Goal: Task Accomplishment & Management: Manage account settings

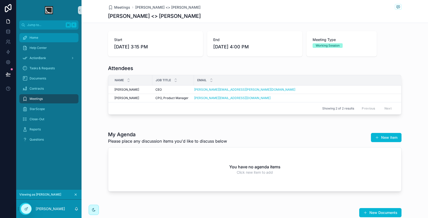
click at [48, 42] on link "Home" at bounding box center [48, 37] width 59 height 9
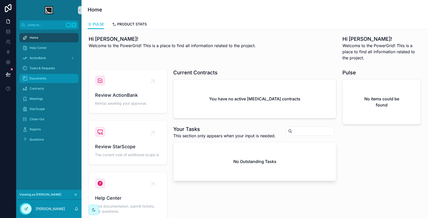
click at [42, 81] on div "Documents" at bounding box center [48, 78] width 53 height 8
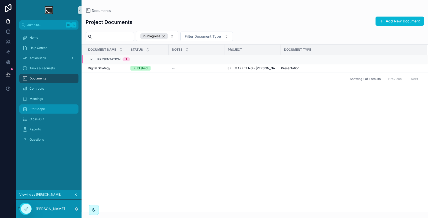
click at [48, 109] on div "StarScope" at bounding box center [48, 109] width 53 height 8
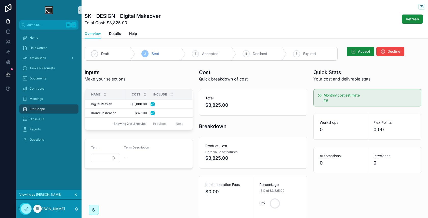
click at [30, 208] on div at bounding box center [26, 209] width 10 height 10
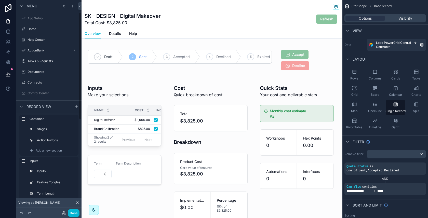
scroll to position [24, 0]
click at [285, 139] on div "scrollable content" at bounding box center [297, 180] width 86 height 203
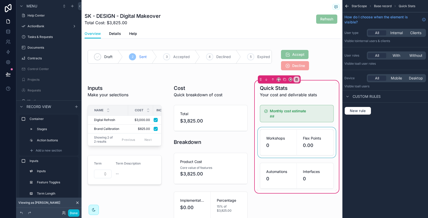
click at [277, 139] on div "scrollable content" at bounding box center [297, 142] width 80 height 30
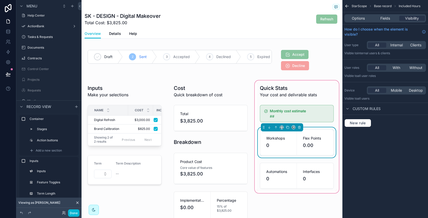
click at [390, 21] on div "Options Fields Visibility" at bounding box center [385, 18] width 82 height 8
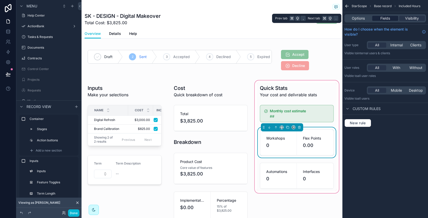
click at [388, 19] on span "Fields" at bounding box center [385, 18] width 10 height 5
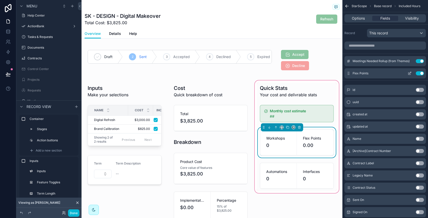
click at [409, 73] on icon "scrollable content" at bounding box center [410, 73] width 2 height 2
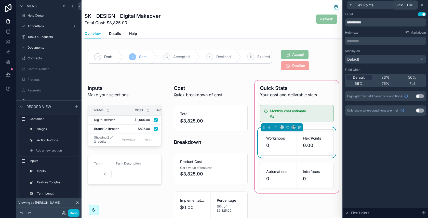
click at [422, 5] on icon at bounding box center [422, 5] width 2 height 2
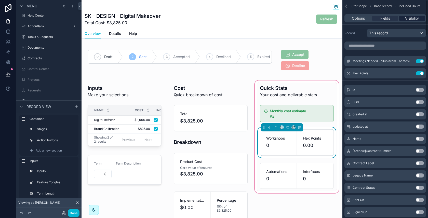
click at [412, 17] on span "Visibility" at bounding box center [412, 18] width 14 height 5
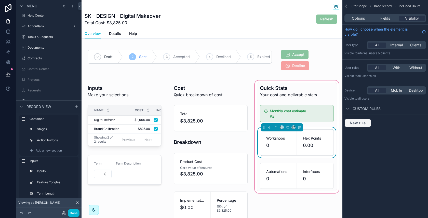
click at [356, 121] on span "New rule" at bounding box center [358, 123] width 20 height 5
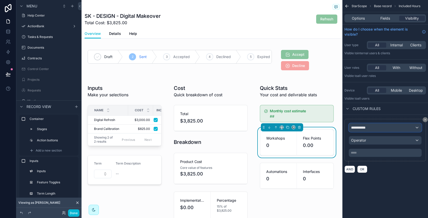
click at [378, 128] on div "**********" at bounding box center [385, 128] width 72 height 8
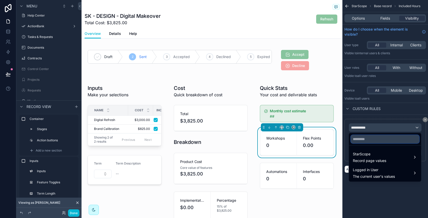
click at [373, 140] on input "text" at bounding box center [385, 139] width 68 height 8
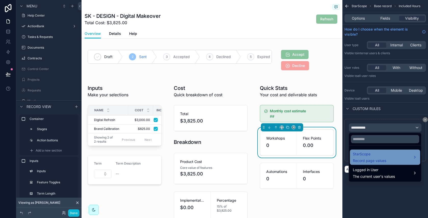
click at [379, 158] on span "Record page values" at bounding box center [369, 160] width 33 height 5
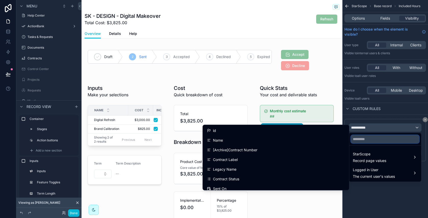
click at [366, 141] on input "text" at bounding box center [385, 139] width 68 height 8
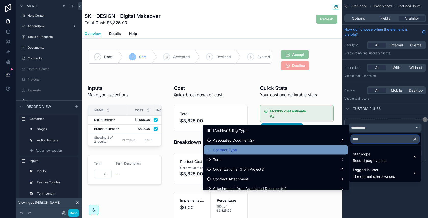
type input "****"
click at [293, 146] on div "Contract Type" at bounding box center [276, 149] width 144 height 9
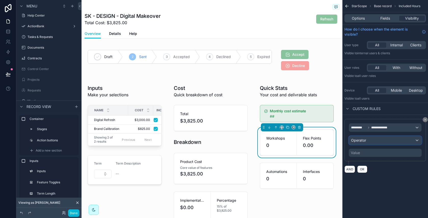
click at [385, 142] on div "Operator" at bounding box center [385, 140] width 72 height 8
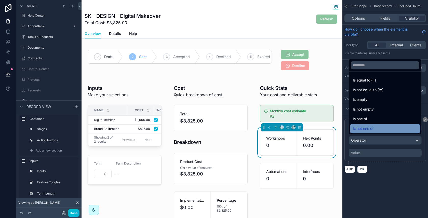
click at [379, 128] on div "Is not one of" at bounding box center [385, 129] width 64 height 6
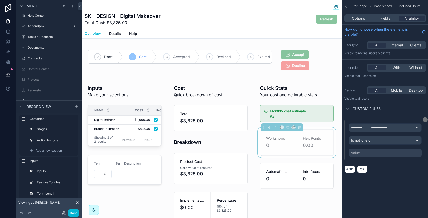
click at [374, 152] on div "Value" at bounding box center [385, 153] width 73 height 8
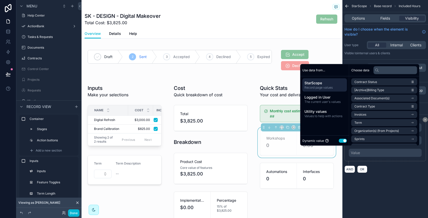
click at [341, 142] on button "Use setting" at bounding box center [343, 141] width 8 height 4
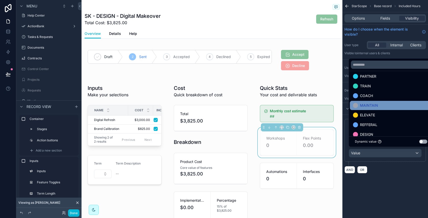
scroll to position [20, 0]
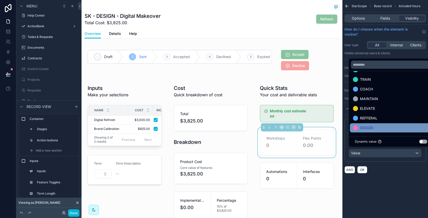
click at [382, 129] on div "DESIGN" at bounding box center [391, 128] width 76 height 6
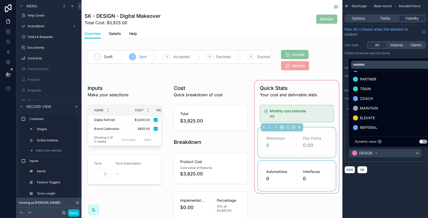
click at [314, 172] on div "scrollable content" at bounding box center [297, 176] width 80 height 30
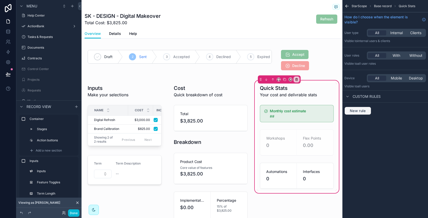
click at [361, 110] on span "New rule" at bounding box center [358, 111] width 20 height 5
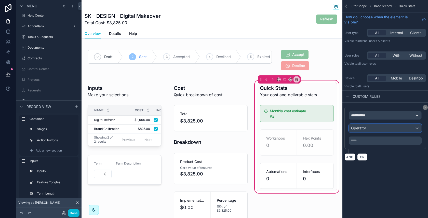
click at [370, 126] on div "Operator" at bounding box center [385, 128] width 72 height 8
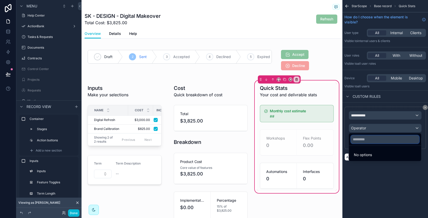
click at [369, 138] on input "text" at bounding box center [385, 139] width 68 height 8
type input "*****"
click at [413, 142] on button "button" at bounding box center [416, 139] width 9 height 12
click at [413, 127] on div "scrollable content" at bounding box center [214, 109] width 428 height 218
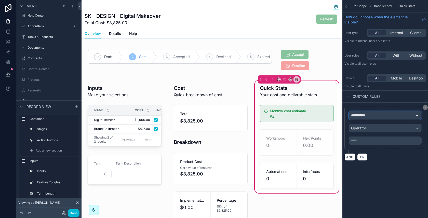
click at [396, 115] on div "**********" at bounding box center [385, 115] width 72 height 8
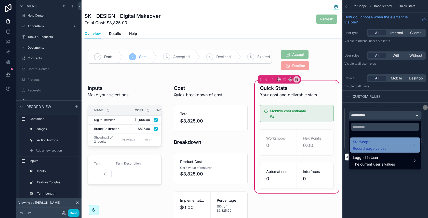
click at [391, 147] on div "StarScope Record page values" at bounding box center [385, 145] width 64 height 12
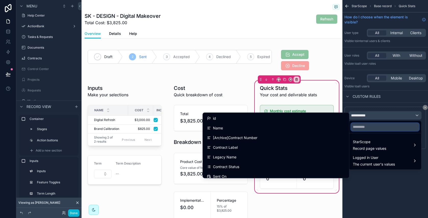
click at [368, 128] on input "text" at bounding box center [385, 127] width 68 height 8
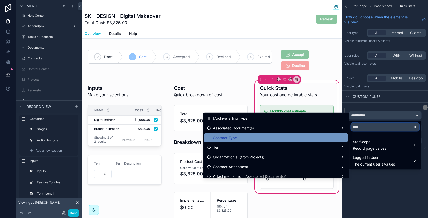
type input "****"
click at [304, 137] on div "Contract Type" at bounding box center [276, 138] width 138 height 6
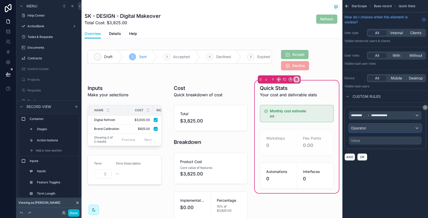
click at [374, 130] on div "Operator" at bounding box center [385, 128] width 72 height 8
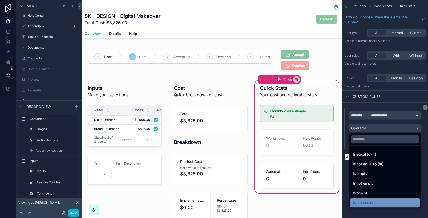
click at [366, 205] on span "Is not one of" at bounding box center [363, 203] width 21 height 6
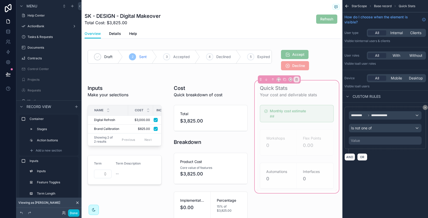
click at [424, 104] on div "**********" at bounding box center [385, 134] width 86 height 62
click at [426, 108] on icon "scrollable content" at bounding box center [425, 107] width 3 height 3
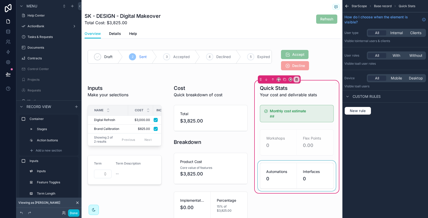
click at [304, 169] on div "scrollable content" at bounding box center [297, 176] width 80 height 30
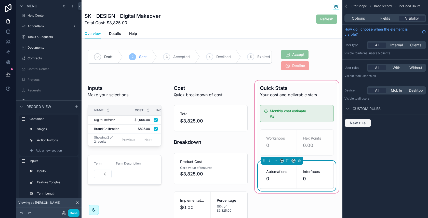
click at [366, 123] on span "New rule" at bounding box center [358, 123] width 20 height 5
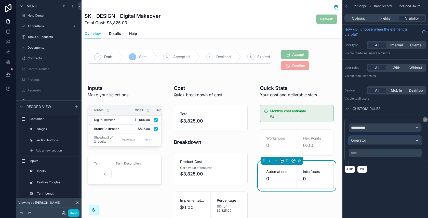
click at [380, 136] on div "Operator" at bounding box center [385, 140] width 72 height 8
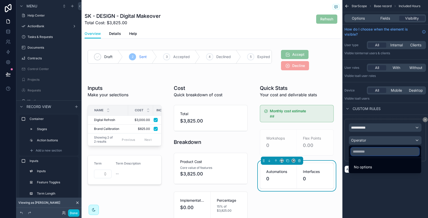
click at [377, 153] on input "text" at bounding box center [385, 151] width 68 height 8
click at [377, 128] on div "scrollable content" at bounding box center [214, 109] width 428 height 218
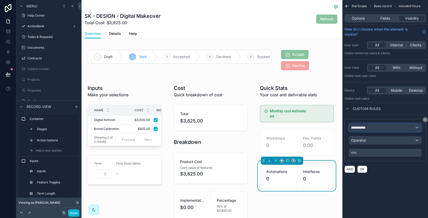
click at [377, 128] on div "**********" at bounding box center [385, 128] width 72 height 8
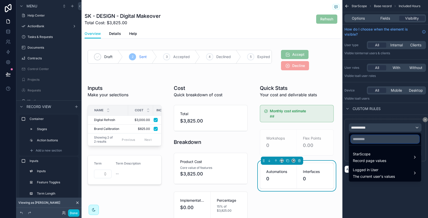
click at [378, 138] on input "text" at bounding box center [385, 139] width 68 height 8
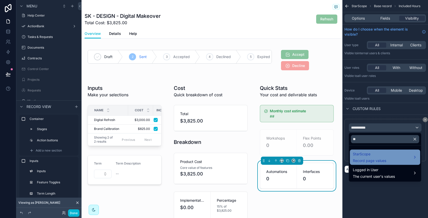
click at [385, 155] on span "StarScope" at bounding box center [369, 154] width 33 height 6
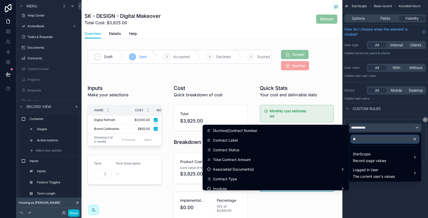
click at [375, 139] on input "**" at bounding box center [385, 139] width 68 height 8
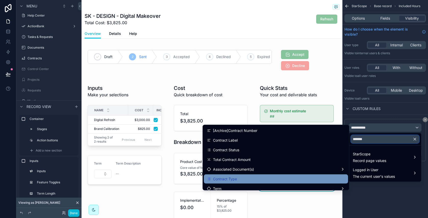
type input "*******"
click at [333, 175] on div "Contract Type" at bounding box center [276, 178] width 144 height 9
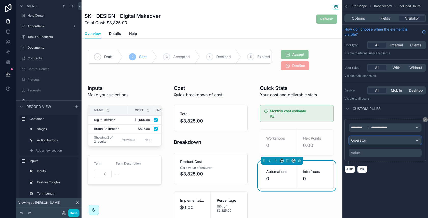
click at [375, 143] on div "Operator" at bounding box center [385, 140] width 72 height 8
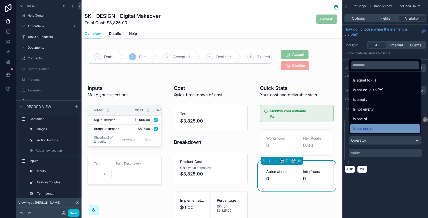
click at [383, 129] on div "Is not one of" at bounding box center [385, 129] width 64 height 6
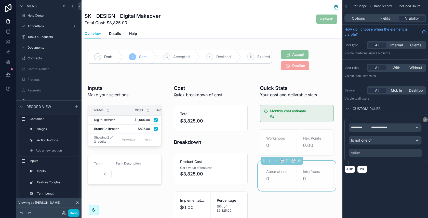
click at [373, 154] on div "Value" at bounding box center [385, 153] width 73 height 8
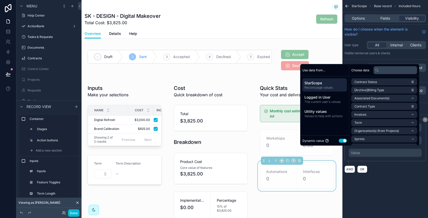
click at [342, 140] on button "Use setting" at bounding box center [343, 141] width 8 height 4
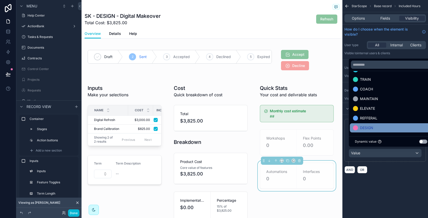
click at [377, 128] on div "DESIGN" at bounding box center [391, 128] width 76 height 6
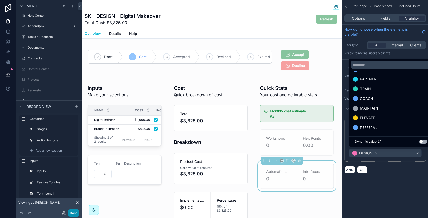
click at [75, 213] on button "Done" at bounding box center [73, 212] width 11 height 7
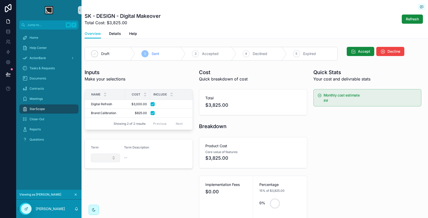
click at [111, 155] on button "Select Button" at bounding box center [105, 158] width 29 height 9
click at [108, 176] on div "3-Months" at bounding box center [105, 176] width 61 height 8
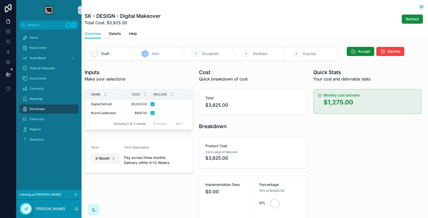
click at [118, 156] on button "3-Months" at bounding box center [105, 159] width 29 height 10
click at [118, 157] on button "3-Months" at bounding box center [105, 159] width 29 height 10
click at [104, 192] on div "Upfront" at bounding box center [105, 194] width 61 height 8
click at [106, 159] on span "Upfront" at bounding box center [101, 158] width 13 height 5
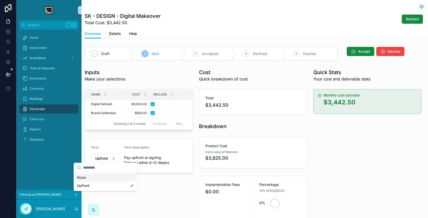
click at [134, 160] on span "Pay upfront at signing. Delivery within 8-12 Weeks" at bounding box center [155, 160] width 62 height 10
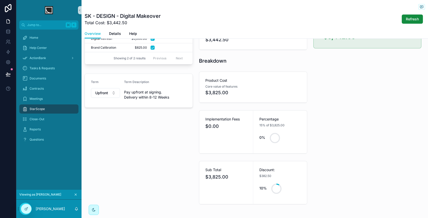
scroll to position [64, 0]
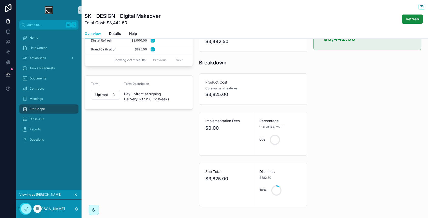
click at [27, 208] on icon at bounding box center [27, 208] width 2 height 2
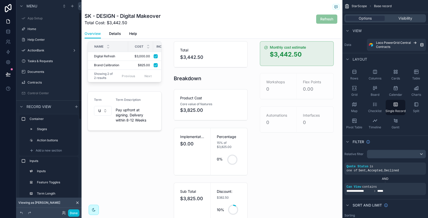
scroll to position [24, 0]
click at [221, 125] on div "scrollable content" at bounding box center [212, 209] width 261 height 546
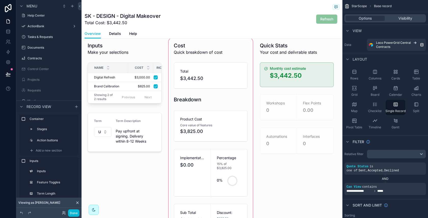
scroll to position [34, 0]
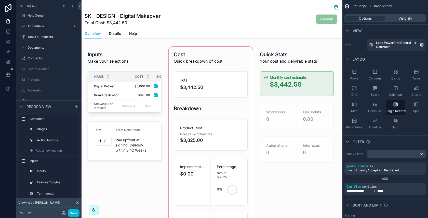
click at [209, 127] on div "scrollable content" at bounding box center [211, 153] width 86 height 215
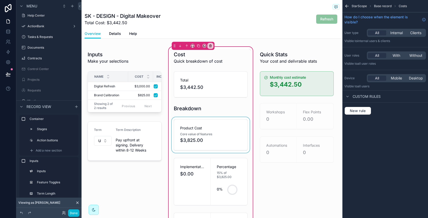
click at [205, 135] on div "scrollable content" at bounding box center [211, 135] width 80 height 36
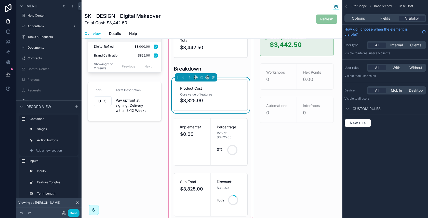
scroll to position [69, 0]
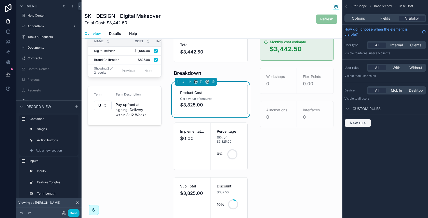
click at [361, 124] on span "New rule" at bounding box center [358, 123] width 20 height 5
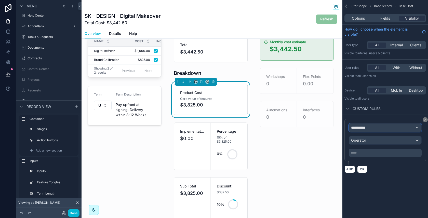
click at [374, 127] on div "**********" at bounding box center [385, 128] width 72 height 8
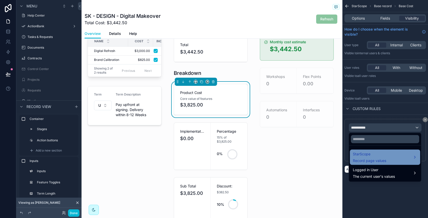
click at [372, 157] on span "StarScope" at bounding box center [369, 154] width 33 height 6
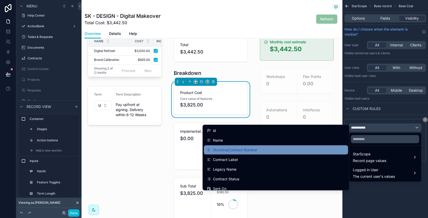
scroll to position [3, 0]
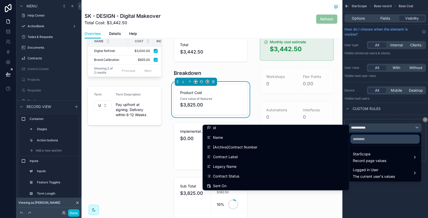
click at [366, 140] on input "text" at bounding box center [385, 139] width 68 height 8
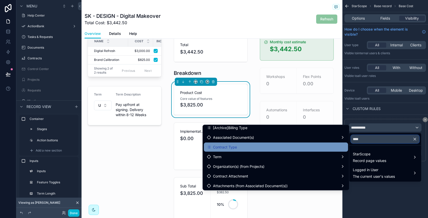
type input "****"
click at [269, 148] on div "Contract Type" at bounding box center [276, 147] width 138 height 6
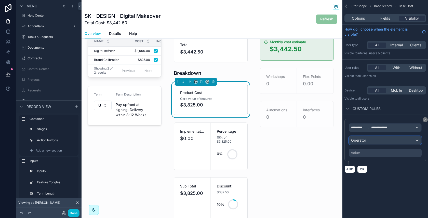
click at [378, 140] on div "Operator" at bounding box center [385, 140] width 72 height 8
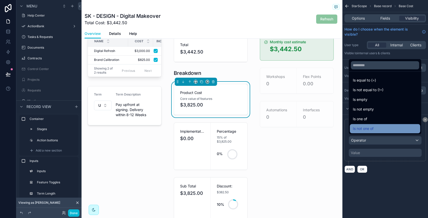
click at [371, 126] on span "Is not one of" at bounding box center [363, 129] width 21 height 6
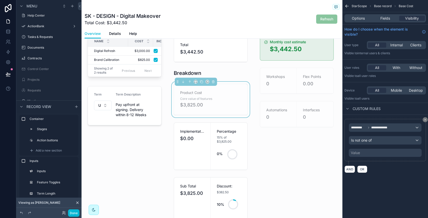
click at [365, 152] on div "Value" at bounding box center [385, 153] width 73 height 8
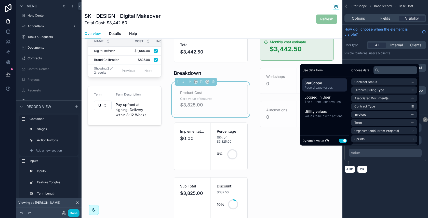
click at [340, 142] on button "Use setting" at bounding box center [343, 141] width 8 height 4
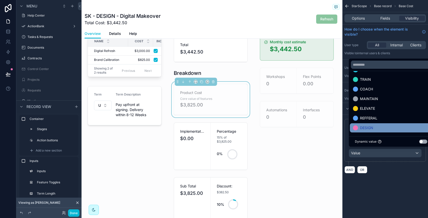
click at [373, 125] on span "DESIGN" at bounding box center [366, 128] width 13 height 6
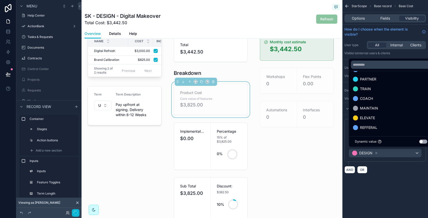
click at [211, 148] on div "scrollable content" at bounding box center [211, 146] width 80 height 52
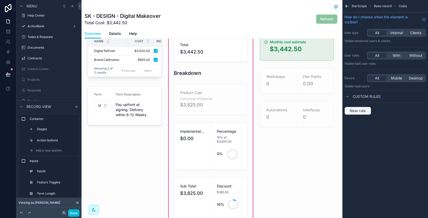
click at [360, 109] on span "New rule" at bounding box center [358, 111] width 20 height 5
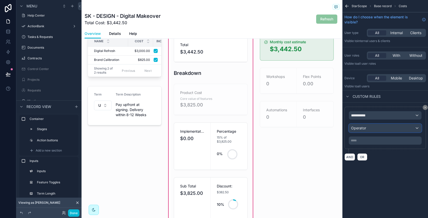
click at [380, 124] on div "Operator" at bounding box center [385, 128] width 72 height 8
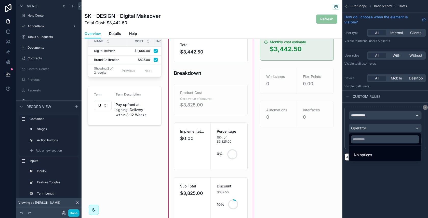
click at [380, 117] on div "scrollable content" at bounding box center [214, 109] width 428 height 218
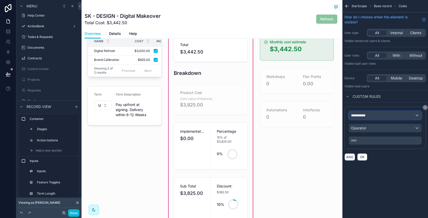
click at [381, 114] on div "**********" at bounding box center [385, 115] width 72 height 8
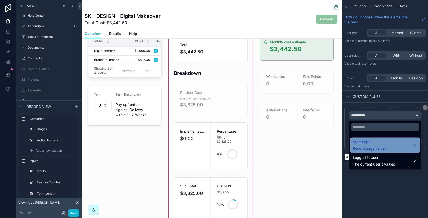
click at [377, 143] on span "StarScope" at bounding box center [369, 142] width 33 height 6
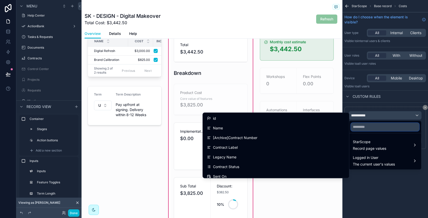
click at [371, 127] on input "text" at bounding box center [385, 127] width 68 height 8
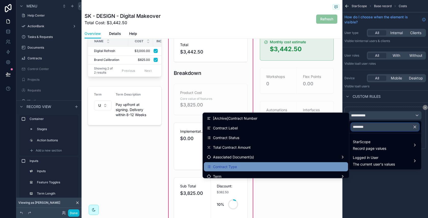
type input "********"
click at [268, 164] on div "Contract Type" at bounding box center [276, 167] width 138 height 6
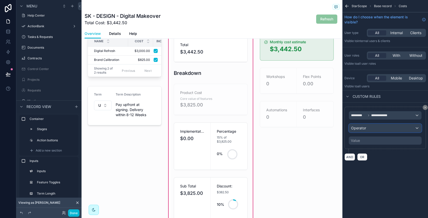
click at [364, 130] on div "Operator" at bounding box center [385, 128] width 72 height 8
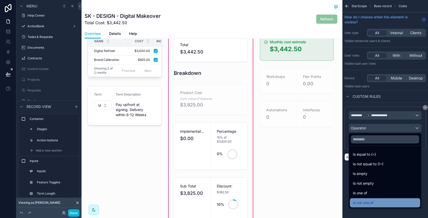
click at [368, 203] on span "Is not one of" at bounding box center [363, 203] width 21 height 6
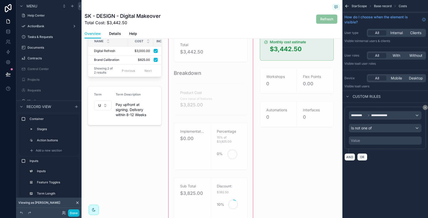
click at [371, 138] on div "Value" at bounding box center [385, 141] width 73 height 8
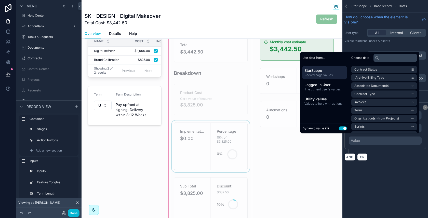
click at [249, 141] on div "scrollable content" at bounding box center [211, 146] width 80 height 52
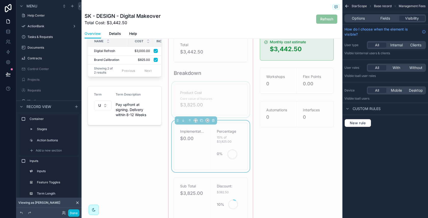
click at [238, 92] on div "scrollable content" at bounding box center [211, 100] width 80 height 36
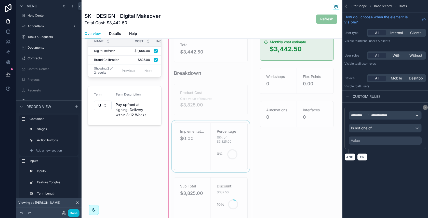
click at [251, 73] on div "Cost Quick breakdown of cost Total $3,442.50 Breakdown Product Cost Core value …" at bounding box center [211, 117] width 86 height 215
click at [425, 108] on icon "scrollable content" at bounding box center [425, 107] width 3 height 3
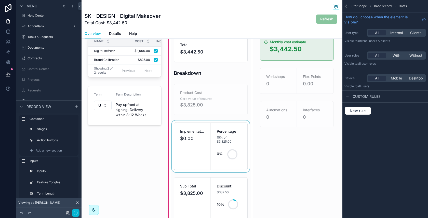
click at [221, 161] on div "scrollable content" at bounding box center [211, 146] width 80 height 52
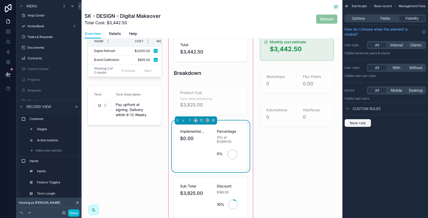
click at [365, 121] on span "New rule" at bounding box center [358, 123] width 20 height 5
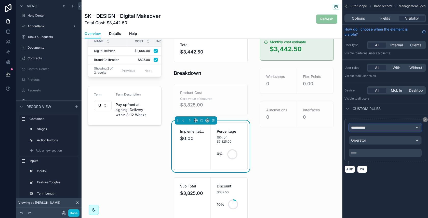
click at [376, 126] on div "**********" at bounding box center [385, 128] width 72 height 8
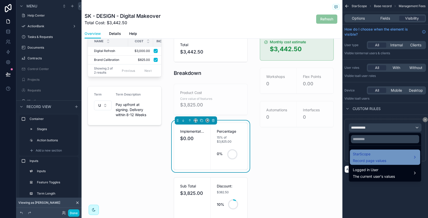
click at [376, 156] on span "StarScope" at bounding box center [369, 154] width 33 height 6
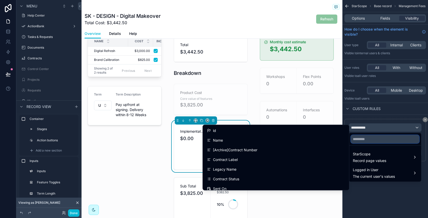
click at [379, 142] on input "text" at bounding box center [385, 139] width 68 height 8
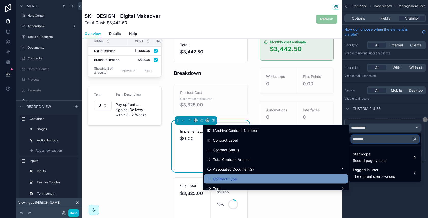
type input "********"
click at [263, 180] on div "Contract Type" at bounding box center [276, 179] width 138 height 6
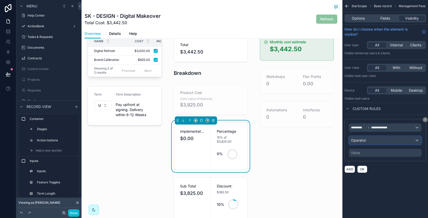
click at [380, 141] on div "Operator" at bounding box center [385, 140] width 72 height 8
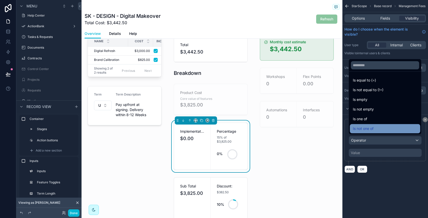
click at [384, 127] on div "Is not one of" at bounding box center [385, 129] width 64 height 6
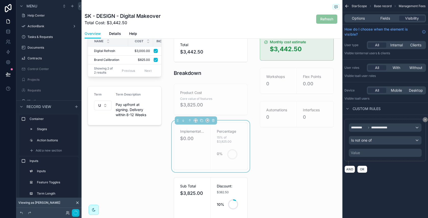
click at [375, 151] on div "Value" at bounding box center [385, 153] width 73 height 8
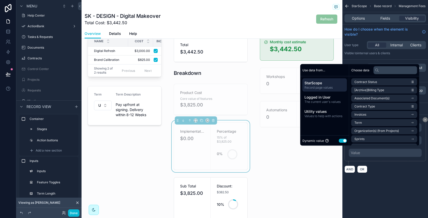
click at [338, 143] on div "Dynamic value Use setting" at bounding box center [324, 141] width 45 height 6
click at [340, 142] on button "Use setting" at bounding box center [343, 141] width 8 height 4
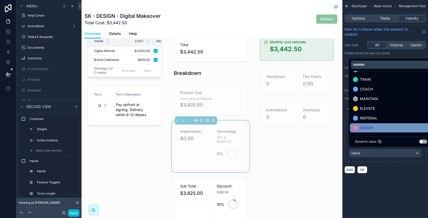
click at [385, 126] on div "DESIGN" at bounding box center [391, 128] width 76 height 6
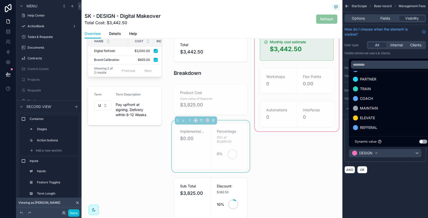
click at [294, 174] on div "scrollable content" at bounding box center [297, 117] width 86 height 215
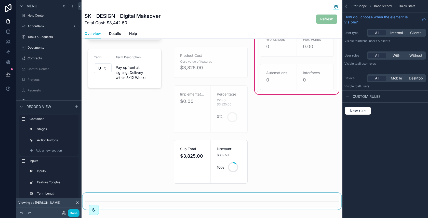
scroll to position [122, 0]
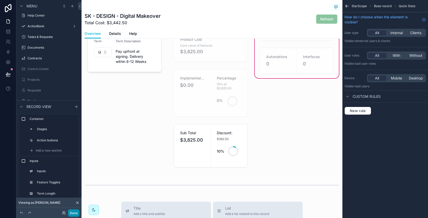
click at [73, 212] on button "Done" at bounding box center [73, 212] width 11 height 7
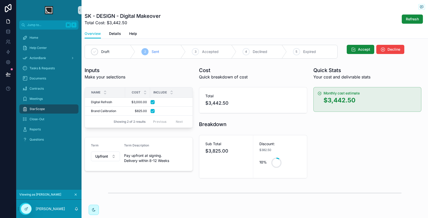
scroll to position [0, 0]
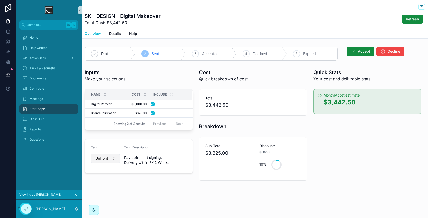
click at [114, 160] on button "Upfront" at bounding box center [105, 159] width 29 height 10
click at [106, 184] on div "3-Months" at bounding box center [105, 186] width 61 height 8
click at [116, 157] on button "3-Months" at bounding box center [105, 159] width 29 height 10
click at [98, 187] on div "4-Months" at bounding box center [105, 186] width 61 height 8
click at [153, 104] on button "scrollable content" at bounding box center [153, 104] width 4 height 4
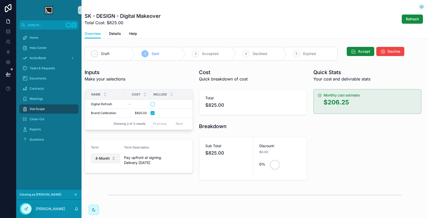
click at [111, 154] on button "4-Months" at bounding box center [105, 159] width 29 height 10
click at [107, 180] on div "None" at bounding box center [105, 177] width 61 height 8
click at [114, 157] on button "Select Button" at bounding box center [105, 158] width 29 height 9
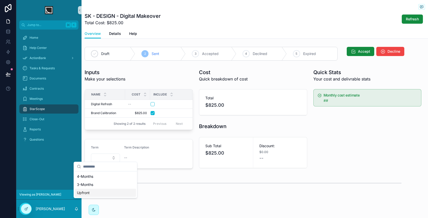
click at [109, 193] on div "Upfront" at bounding box center [105, 193] width 61 height 8
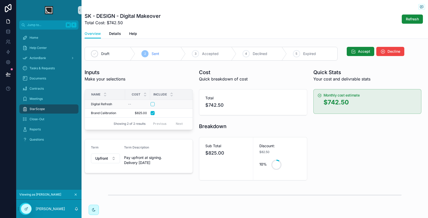
click at [152, 105] on form "scrollable content" at bounding box center [168, 104] width 36 height 5
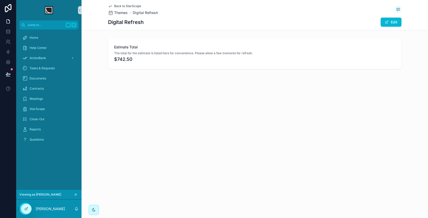
click at [135, 6] on span "Back to StarScope" at bounding box center [127, 6] width 27 height 4
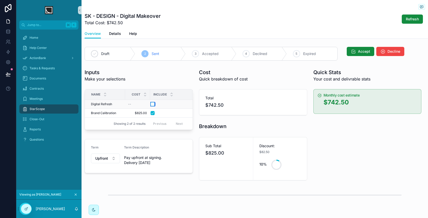
click at [153, 103] on button "scrollable content" at bounding box center [153, 104] width 4 height 4
click at [413, 21] on span "Refresh" at bounding box center [412, 19] width 13 height 5
click at [47, 98] on div "Meetings" at bounding box center [48, 99] width 53 height 8
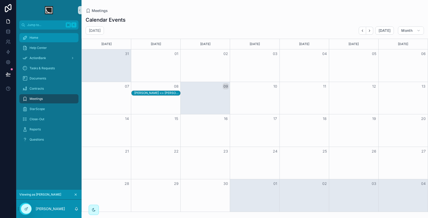
click at [55, 37] on div "Home" at bounding box center [48, 38] width 53 height 8
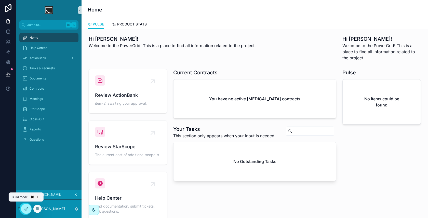
click at [26, 210] on icon at bounding box center [26, 209] width 4 height 4
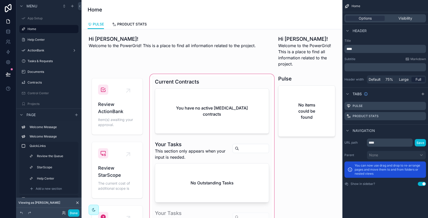
click at [202, 110] on div "scrollable content" at bounding box center [212, 174] width 126 height 203
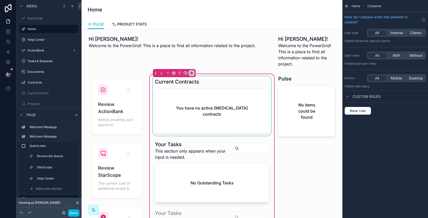
click at [216, 107] on div "scrollable content" at bounding box center [212, 106] width 120 height 60
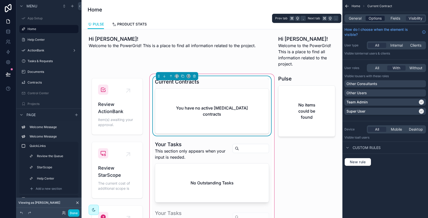
click at [371, 18] on span "Options" at bounding box center [375, 18] width 13 height 5
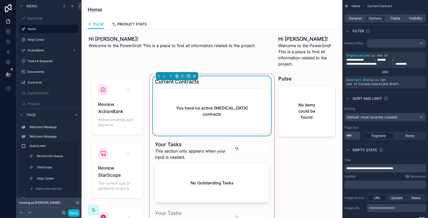
click at [381, 167] on span "**********" at bounding box center [369, 168] width 47 height 3
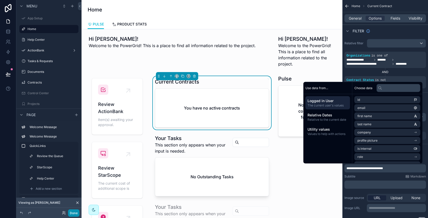
click at [72, 211] on button "Done" at bounding box center [73, 212] width 11 height 7
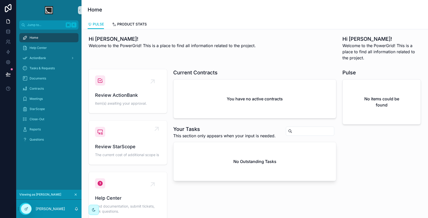
click at [139, 155] on span "The current cost of additional scope is" at bounding box center [128, 154] width 66 height 5
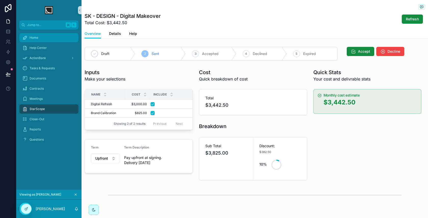
click at [73, 40] on div "Home" at bounding box center [48, 38] width 53 height 8
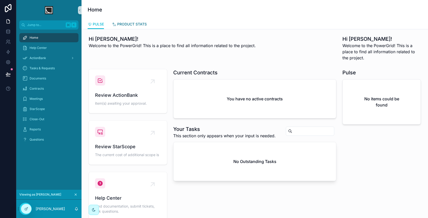
click at [142, 22] on span "PRODUCT STATS" at bounding box center [132, 24] width 30 height 5
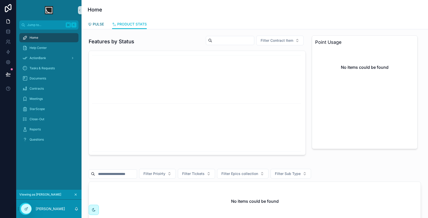
click at [104, 26] on span "PULSE" at bounding box center [98, 24] width 11 height 5
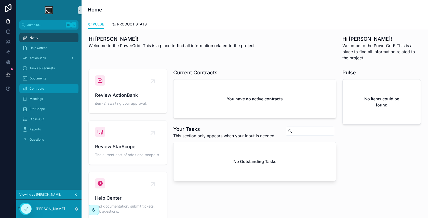
click at [46, 90] on div "Contracts" at bounding box center [48, 89] width 53 height 8
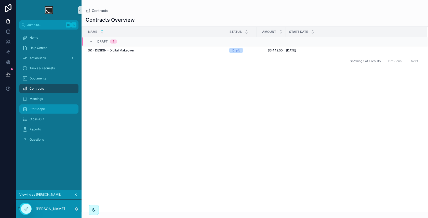
click at [42, 112] on div "StarScope" at bounding box center [48, 109] width 53 height 8
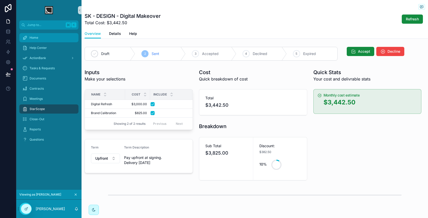
click at [50, 40] on div "Home" at bounding box center [48, 38] width 53 height 8
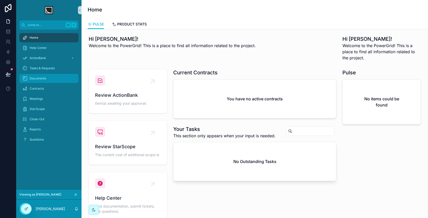
click at [52, 78] on div "Documents" at bounding box center [48, 78] width 53 height 8
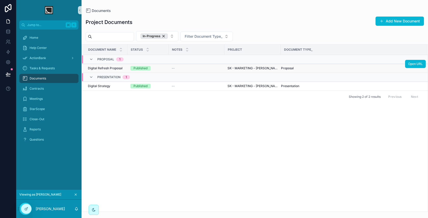
click at [121, 67] on span "Digital Refresh Proposal" at bounding box center [105, 68] width 35 height 4
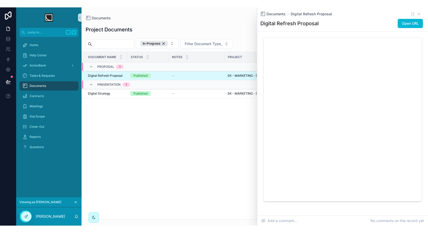
scroll to position [47, 0]
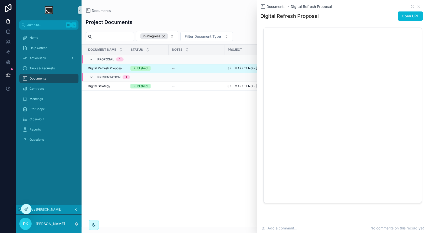
click at [207, 136] on div "Document Name Status Notes Project Document Type_ Proposal 1 Digital Refresh Pr…" at bounding box center [255, 136] width 346 height 182
click at [420, 7] on icon "scrollable content" at bounding box center [419, 7] width 4 height 4
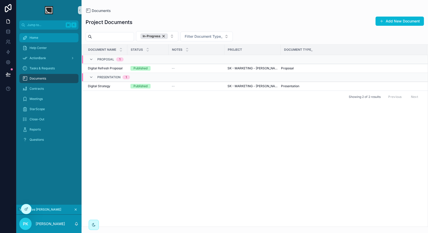
click at [55, 40] on div "Home" at bounding box center [48, 38] width 53 height 8
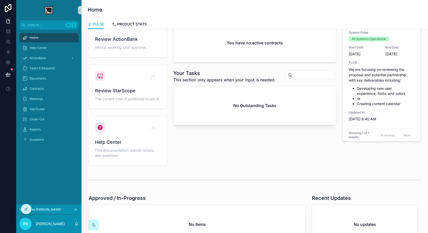
scroll to position [47, 0]
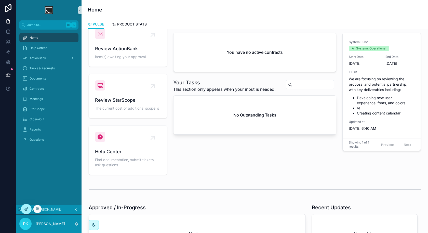
click at [25, 210] on icon at bounding box center [26, 209] width 4 height 4
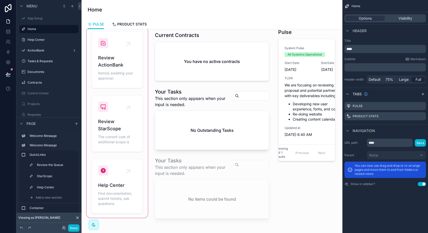
click at [128, 142] on div "scrollable content" at bounding box center [117, 124] width 63 height 197
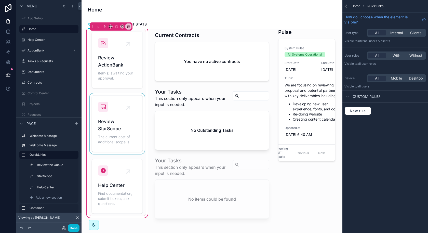
click at [123, 136] on div "scrollable content" at bounding box center [117, 123] width 57 height 61
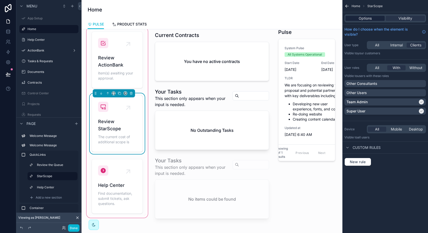
click at [367, 18] on span "Options" at bounding box center [365, 18] width 13 height 5
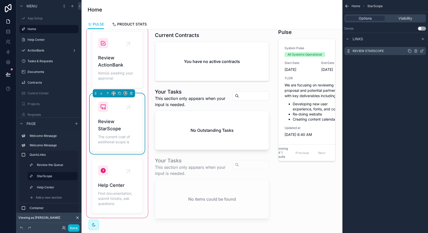
click at [421, 51] on icon "scrollable content" at bounding box center [422, 50] width 2 height 2
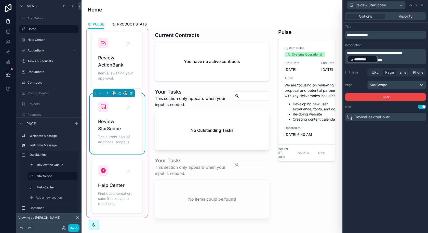
click at [371, 60] on span "*********" at bounding box center [364, 59] width 21 height 5
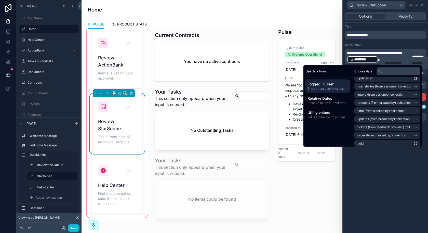
scroll to position [243, 0]
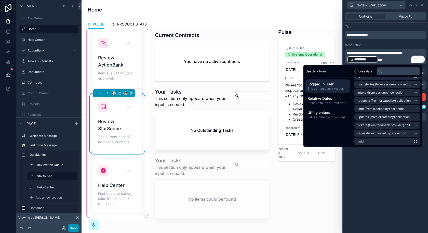
click at [74, 218] on button "Done" at bounding box center [73, 227] width 11 height 7
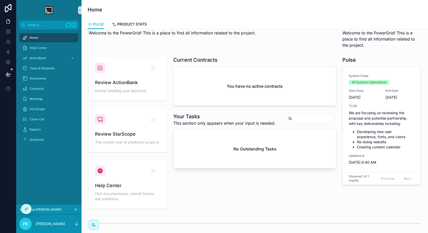
scroll to position [0, 0]
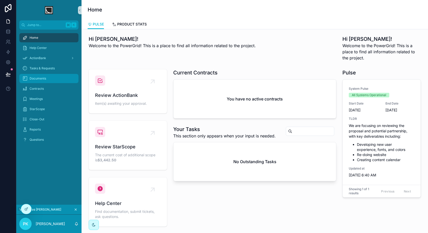
click at [50, 79] on div "Documents" at bounding box center [48, 78] width 53 height 8
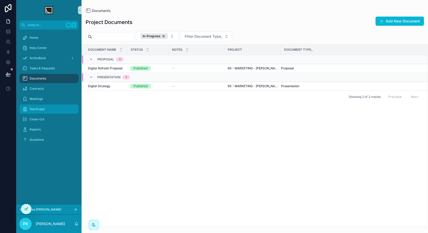
click at [58, 111] on div "StarScope" at bounding box center [48, 109] width 53 height 8
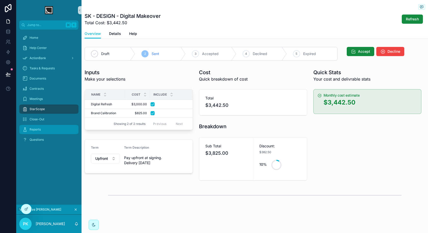
click at [45, 131] on div "Reports" at bounding box center [48, 129] width 53 height 8
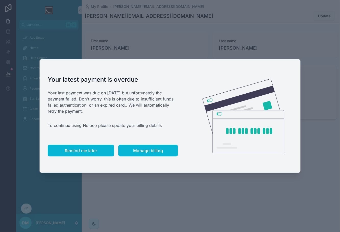
click at [95, 153] on span "Remind me later" at bounding box center [81, 150] width 32 height 5
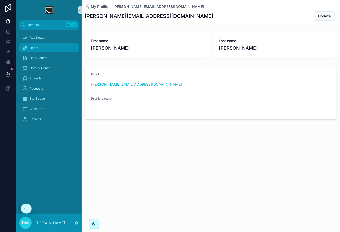
click at [53, 47] on div "Home" at bounding box center [48, 48] width 53 height 8
